Goal: Task Accomplishment & Management: Manage account settings

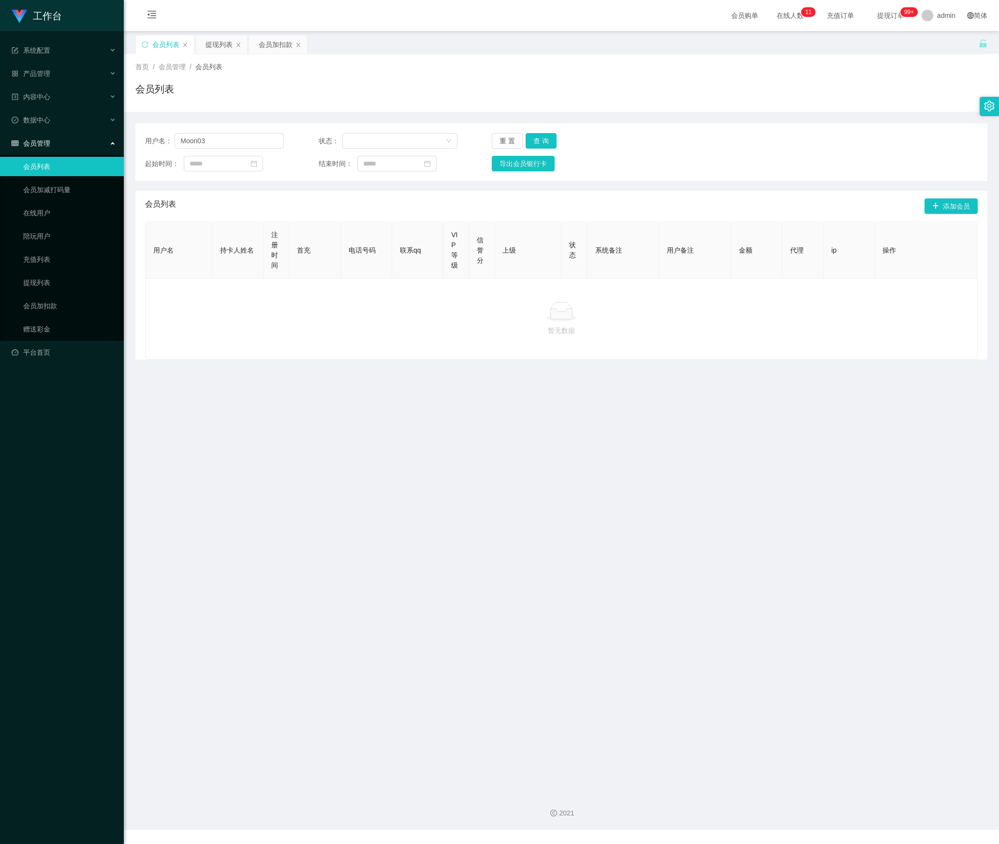
click at [73, 151] on section "工作台 系统配置 产品管理 内容中心 数据中心 会员管理 会员列表 会员加减打码量 在线用户 陪玩用户 充值列表 提现列表 会员加扣款 赠送彩金 平台首页 保…" at bounding box center [499, 415] width 999 height 830
click at [540, 135] on button "查 询" at bounding box center [541, 140] width 31 height 15
drag, startPoint x: 228, startPoint y: 144, endPoint x: 110, endPoint y: 148, distance: 118.1
click at [110, 148] on section "工作台 系统配置 产品管理 内容中心 数据中心 会员管理 会员列表 会员加减打码量 在线用户 陪玩用户 充值列表 提现列表 会员加扣款 赠送彩金 平台首页 保…" at bounding box center [499, 415] width 999 height 830
paste input "Edmund8260"
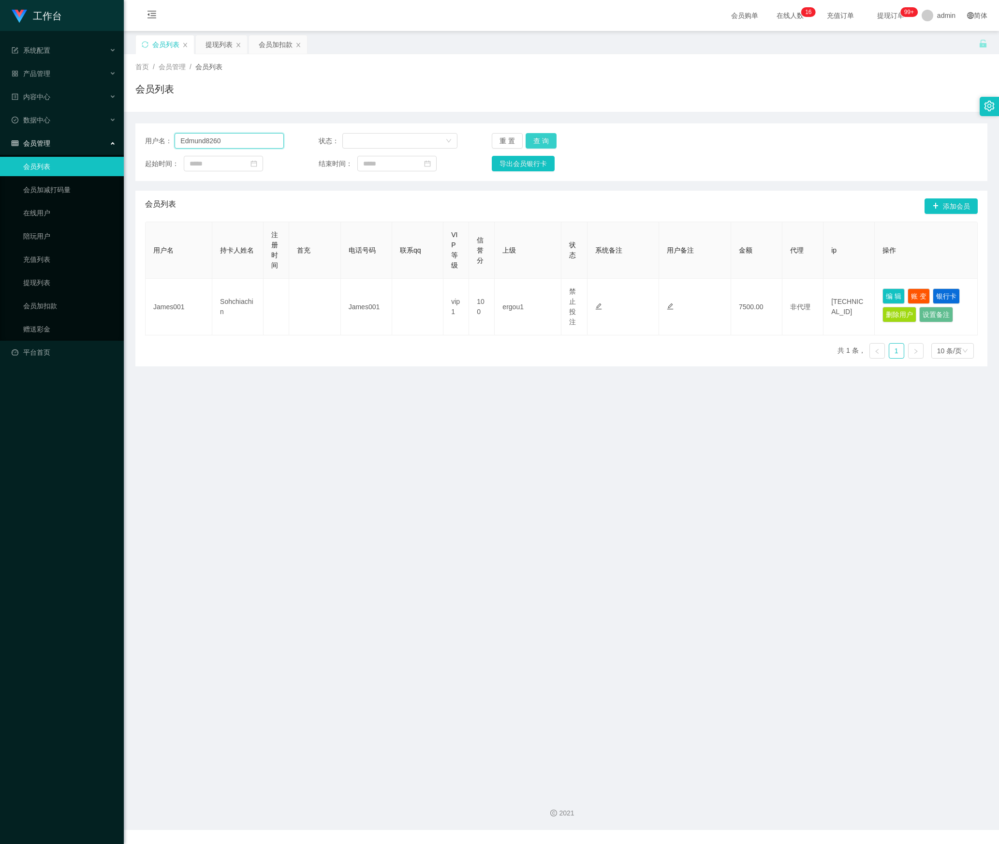
type input "Edmund8260"
click at [545, 138] on button "查 询" at bounding box center [541, 140] width 31 height 15
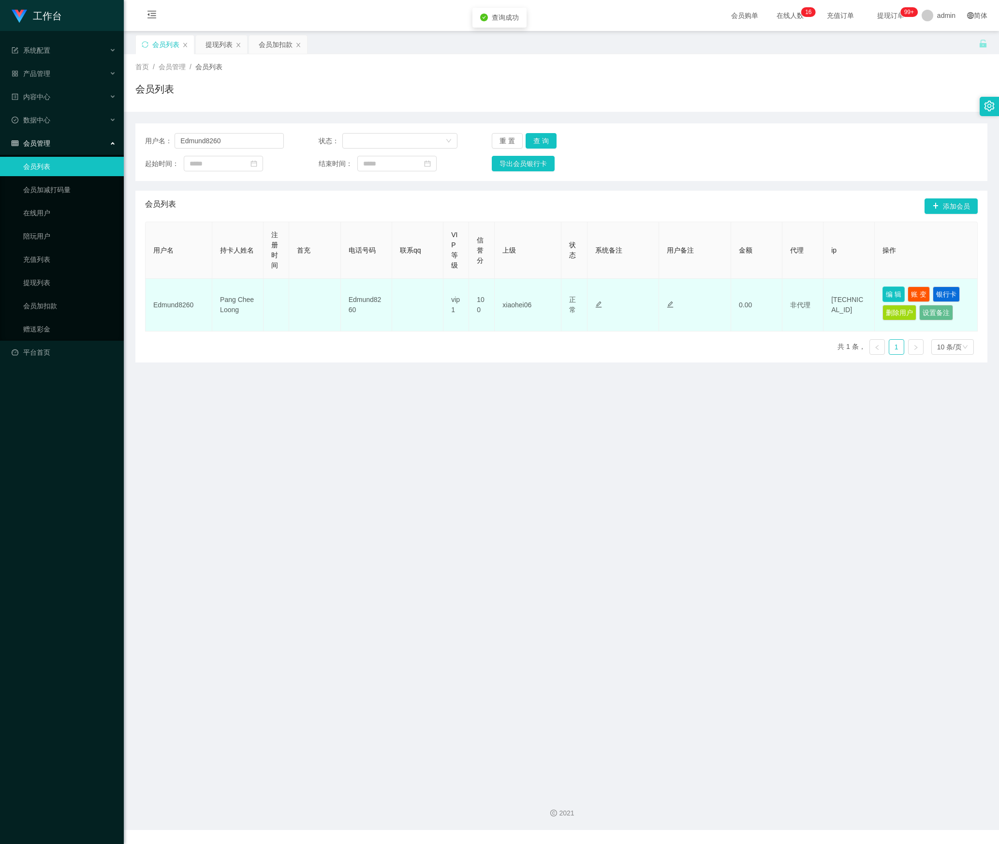
click at [889, 297] on button "编 辑" at bounding box center [894, 293] width 22 height 15
type input "Edmund8260"
type input "Pang Chee Loong"
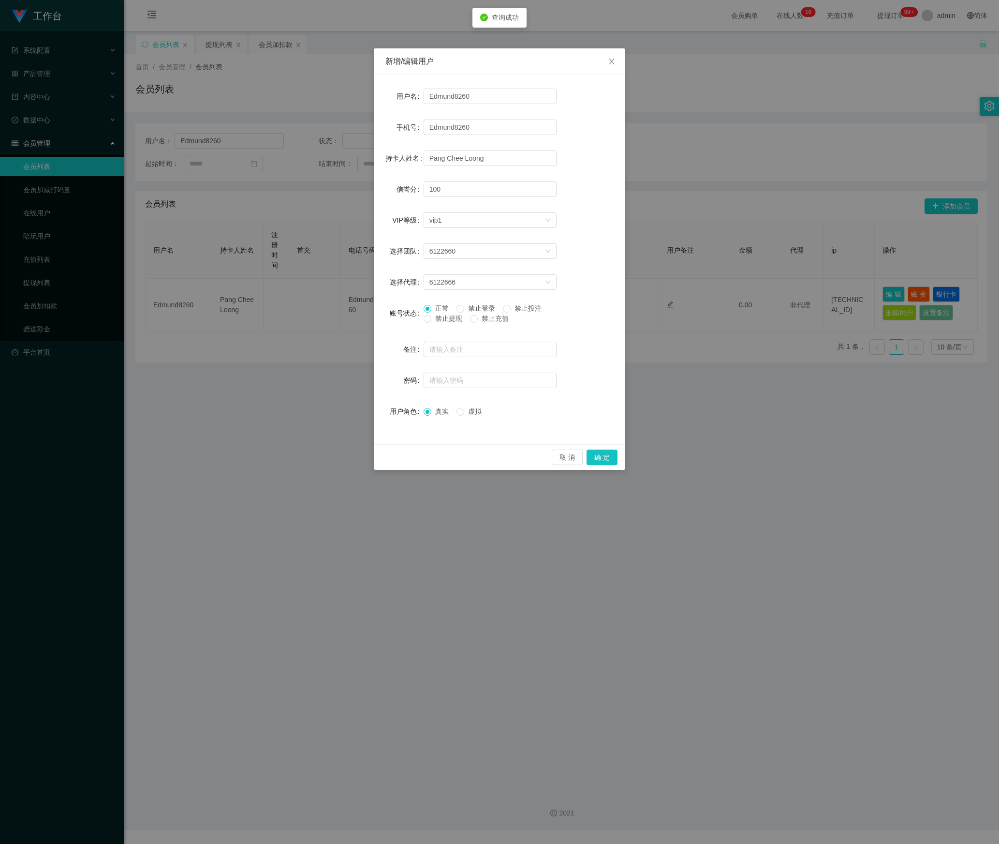
click at [424, 325] on div "正常 禁止登录 禁止投注 禁止提现 禁止充值" at bounding box center [490, 315] width 133 height 25
click at [426, 324] on div "正常 禁止登录 禁止投注 禁止提现 禁止充值" at bounding box center [490, 315] width 133 height 25
click at [595, 461] on button "确 定" at bounding box center [602, 456] width 31 height 15
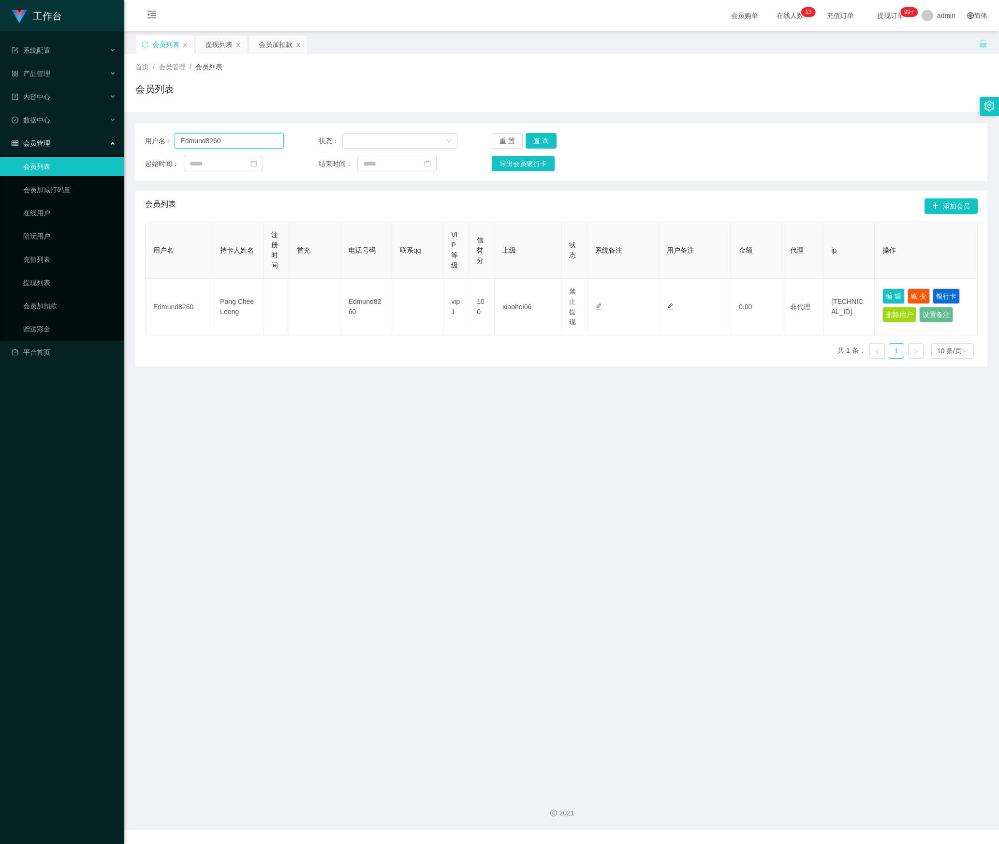
drag, startPoint x: 241, startPoint y: 144, endPoint x: 200, endPoint y: 143, distance: 40.6
click at [124, 143] on main "关闭左侧 关闭右侧 关闭其它 刷新页面 会员列表 提现列表 会员加扣款 首页 / 会员管理 / 会员列表 / 会员列表 用户名： Edmund8260 状态：…" at bounding box center [562, 408] width 876 height 754
paste input "89502176"
type input "89502176"
drag, startPoint x: 533, startPoint y: 137, endPoint x: 575, endPoint y: 171, distance: 53.6
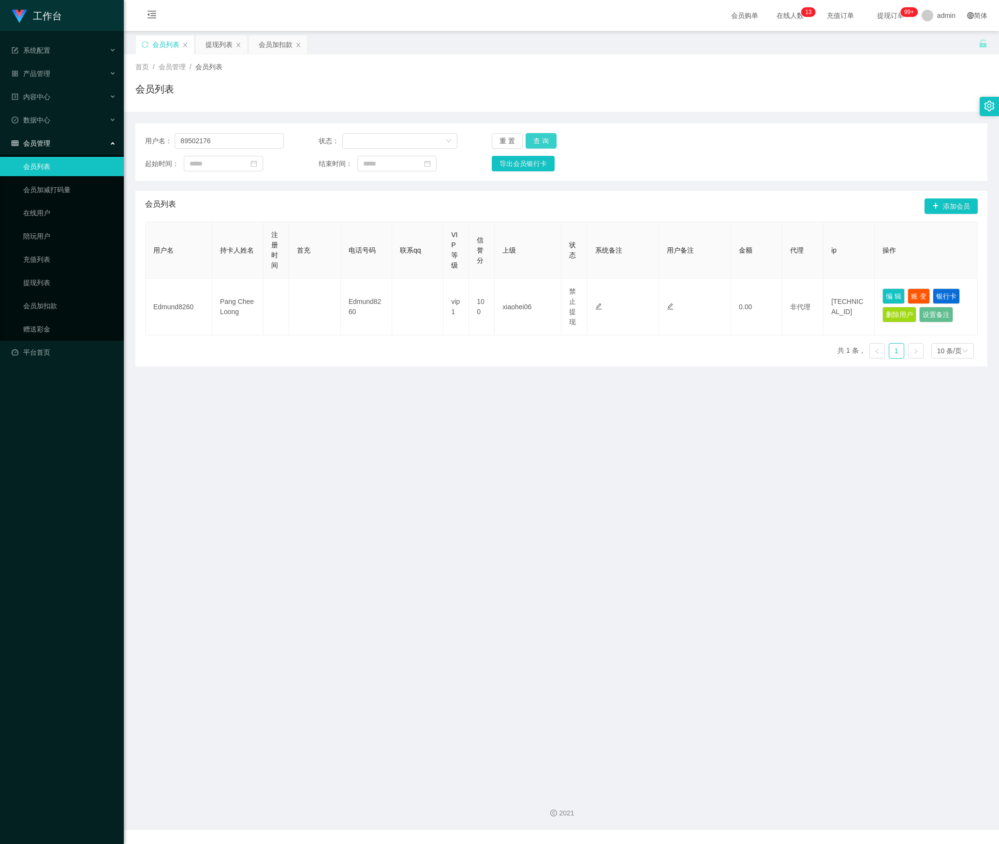
click at [533, 137] on button "查 询" at bounding box center [541, 140] width 31 height 15
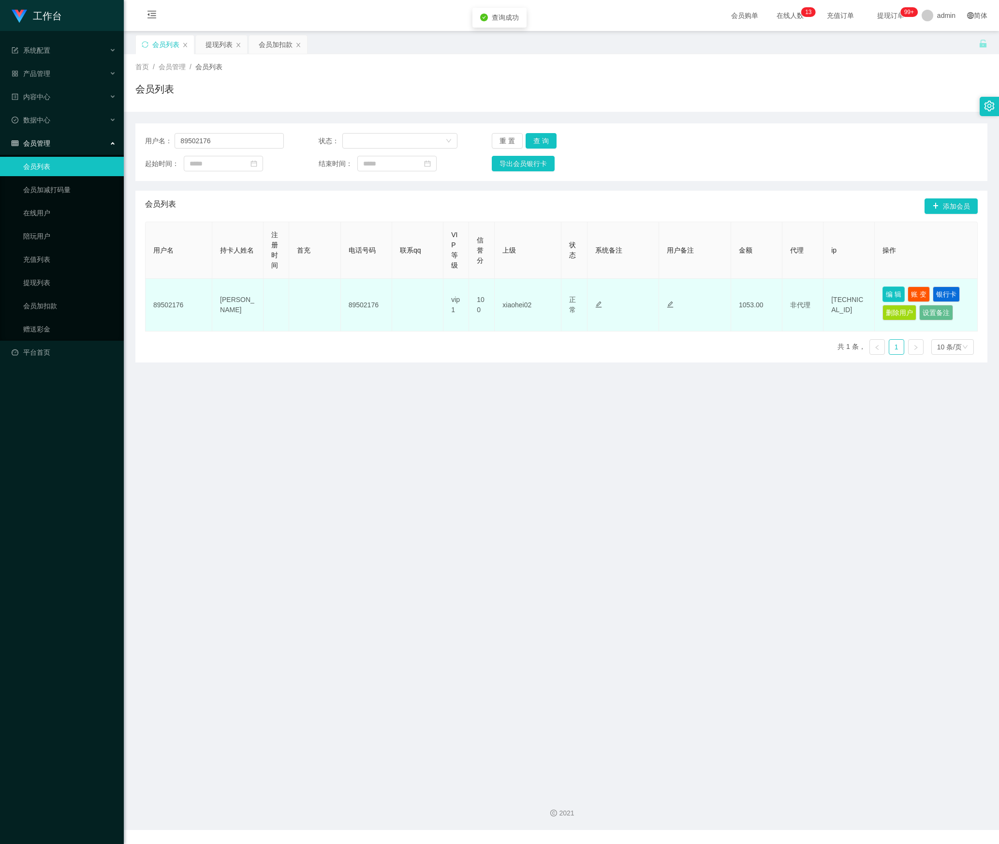
click at [884, 297] on button "编 辑" at bounding box center [894, 293] width 22 height 15
type input "89502176"
type input "[PERSON_NAME]"
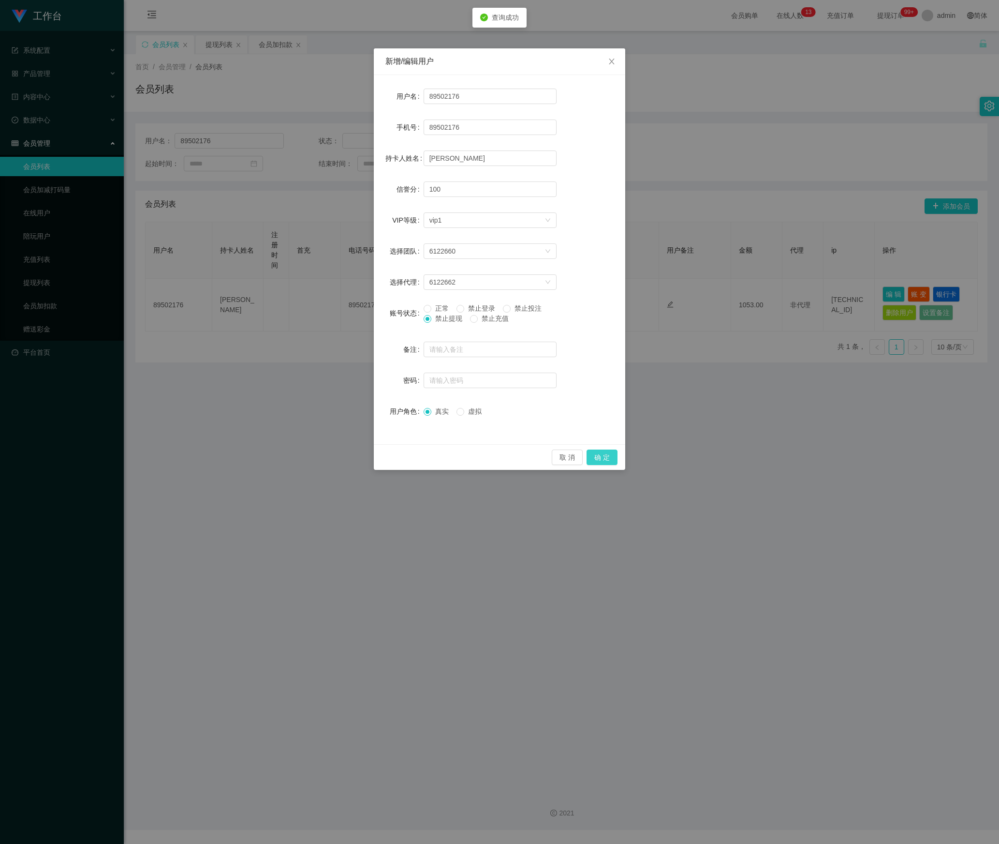
click at [595, 459] on button "确 定" at bounding box center [602, 456] width 31 height 15
